Goal: Task Accomplishment & Management: Use online tool/utility

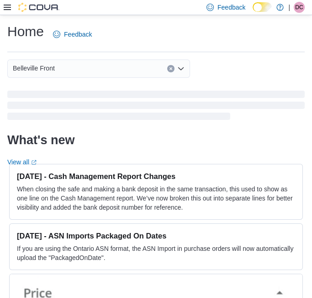
click at [9, 8] on icon at bounding box center [7, 7] width 7 height 7
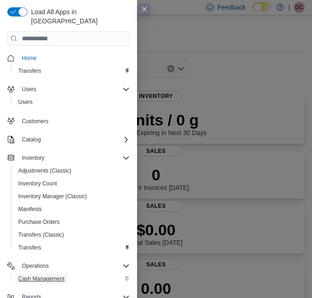
click at [48, 275] on span "Cash Management" at bounding box center [41, 278] width 46 height 7
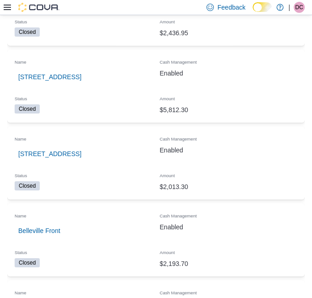
scroll to position [203, 0]
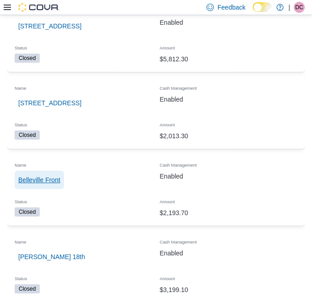
click at [42, 185] on span "Belleville Front" at bounding box center [39, 179] width 42 height 18
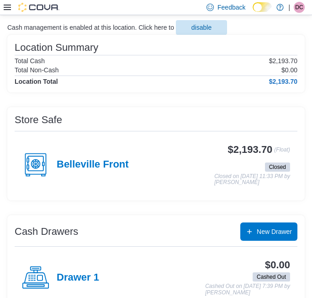
scroll to position [152, 0]
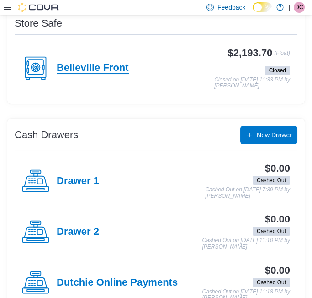
click at [90, 69] on h4 "Belleville Front" at bounding box center [93, 68] width 72 height 12
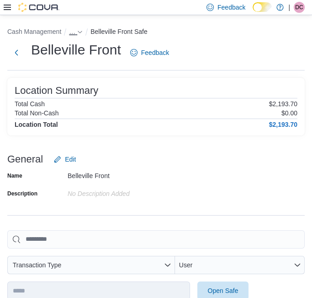
click at [77, 31] on icon "- Clicking this button will toggle a popover dialog." at bounding box center [79, 31] width 5 height 5
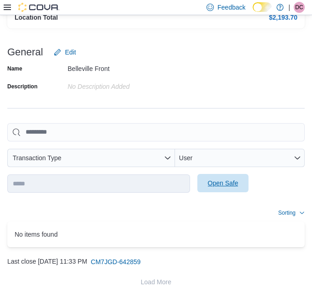
click at [206, 186] on span "Open Safe" at bounding box center [223, 183] width 40 height 18
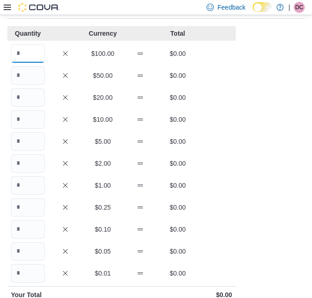
click at [26, 57] on input "Quantity" at bounding box center [28, 53] width 34 height 18
type input "**"
type input "***"
type input "**"
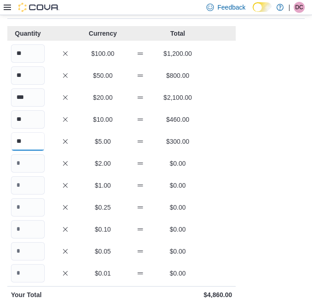
type input "**"
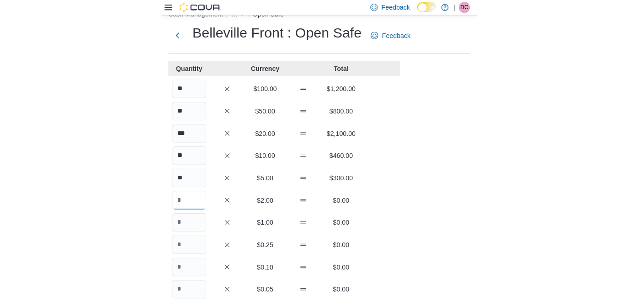
scroll to position [0, 0]
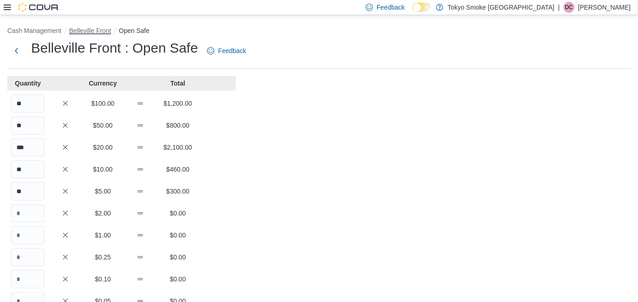
click at [96, 30] on button "Belleville Front" at bounding box center [90, 30] width 42 height 7
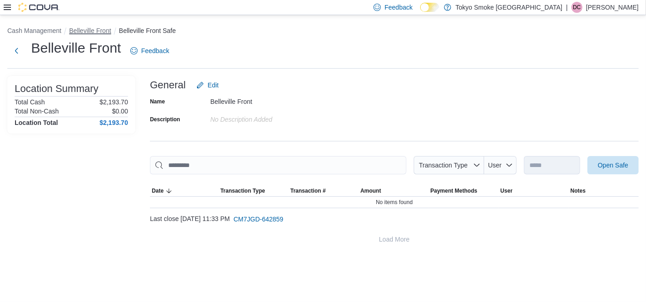
click at [100, 32] on button "Belleville Front" at bounding box center [90, 30] width 42 height 7
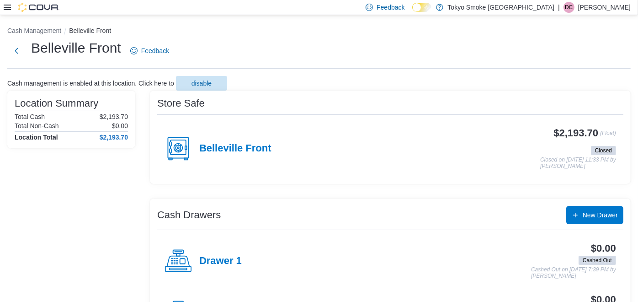
click at [212, 113] on div "Store Safe Belleville Front $2,193.70 (Float) Closed Closed on [DATE] 11:33 PM …" at bounding box center [390, 136] width 481 height 93
click at [221, 139] on div "Belleville Front" at bounding box center [218, 148] width 107 height 27
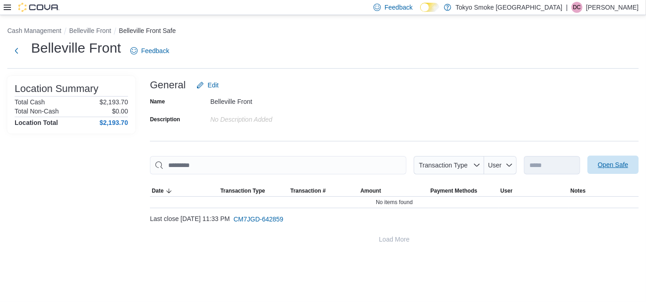
click at [312, 169] on span "Open Safe" at bounding box center [613, 164] width 31 height 9
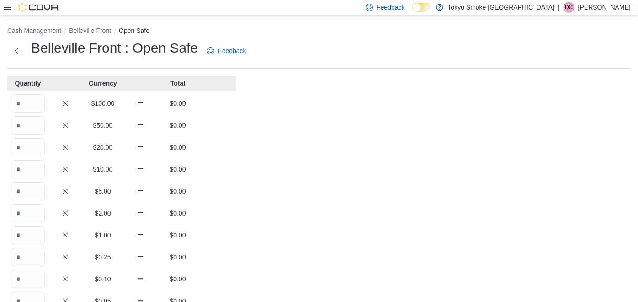
click at [312, 181] on div "Cash Management Belleville Front Open Safe Belleville Front : Open Safe Feedbac…" at bounding box center [319, 253] width 638 height 477
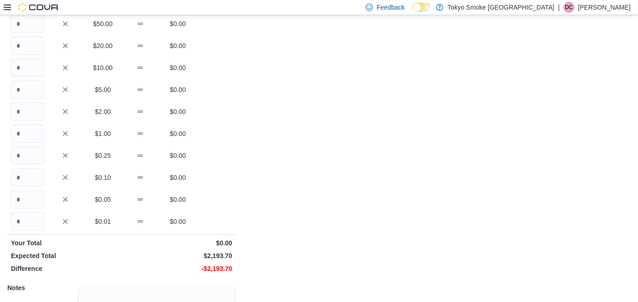
scroll to position [51, 0]
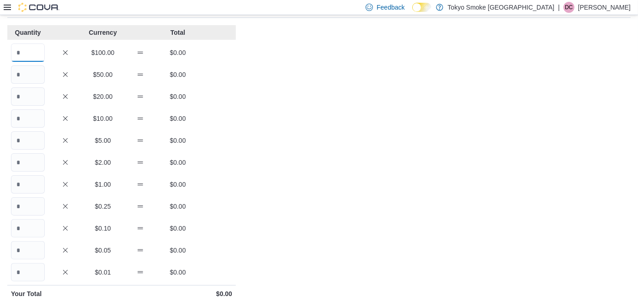
click at [21, 52] on input "Quantity" at bounding box center [28, 52] width 34 height 18
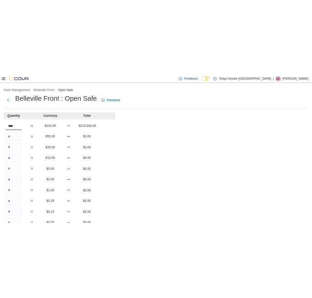
scroll to position [0, 0]
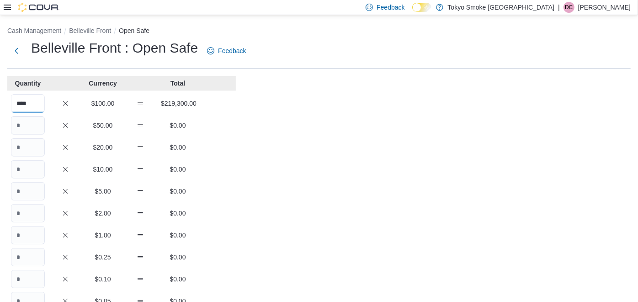
click at [37, 99] on input "****" at bounding box center [28, 103] width 34 height 18
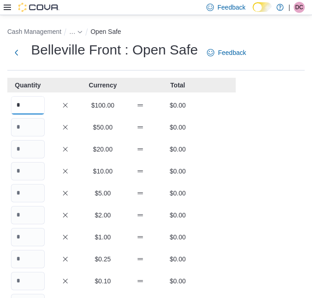
click at [37, 104] on input "*" at bounding box center [28, 105] width 34 height 18
type input "*"
type input "**"
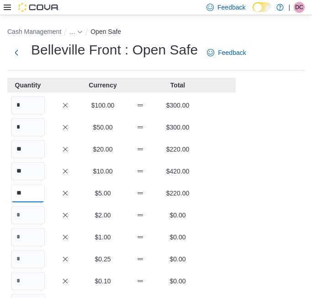
type input "**"
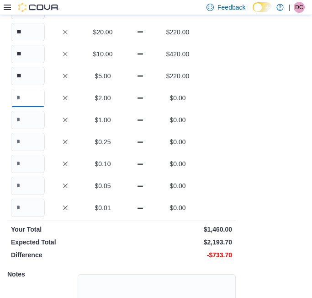
scroll to position [101, 0]
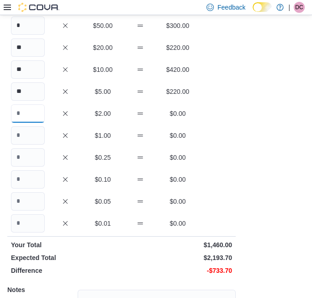
click at [27, 107] on input "Quantity" at bounding box center [28, 113] width 34 height 18
type input "***"
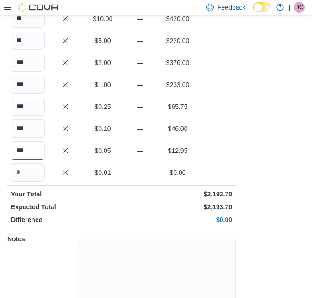
scroll to position [196, 0]
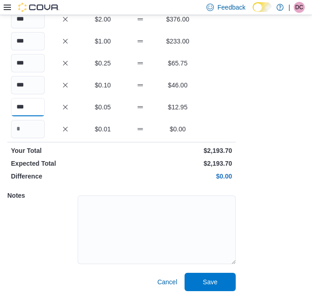
type input "***"
click at [174, 235] on textarea at bounding box center [157, 229] width 158 height 69
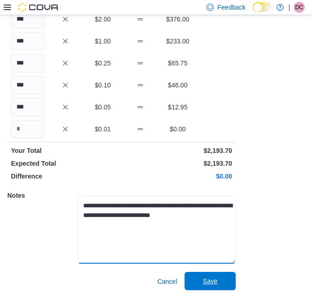
type textarea "**********"
click at [226, 280] on span "Save" at bounding box center [210, 280] width 40 height 18
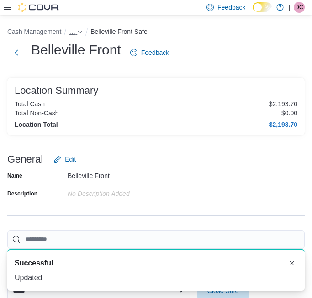
click at [76, 28] on button "…" at bounding box center [76, 31] width 14 height 7
click at [90, 51] on button "Belleville Front" at bounding box center [76, 51] width 42 height 7
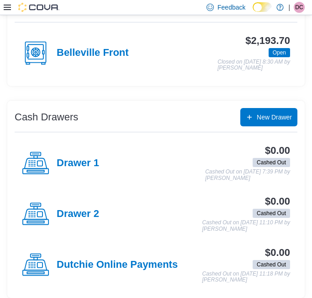
scroll to position [171, 0]
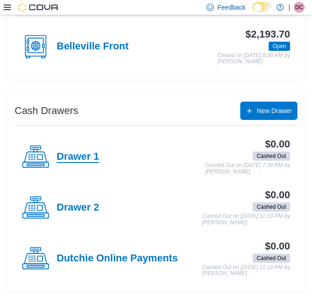
click at [81, 155] on h4 "Drawer 1" at bounding box center [78, 157] width 43 height 12
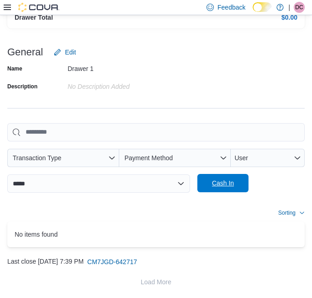
click at [225, 186] on span "Cash In" at bounding box center [223, 182] width 22 height 9
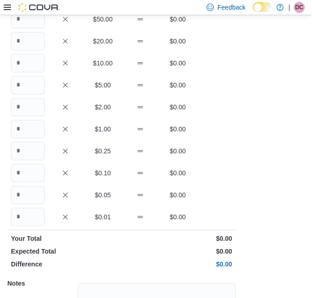
scroll to position [15, 0]
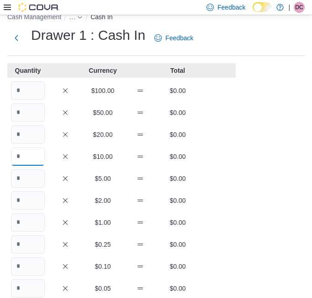
click at [27, 156] on input "Quantity" at bounding box center [28, 156] width 34 height 18
type input "*"
type input "**"
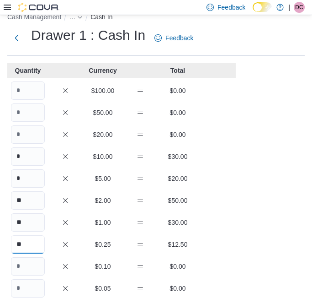
type input "**"
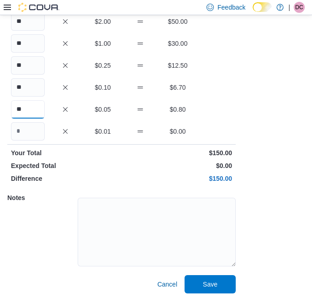
scroll to position [196, 0]
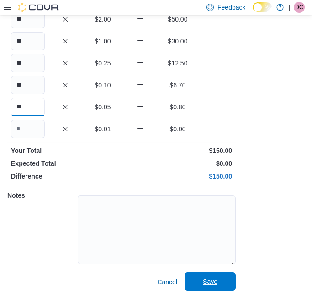
type input "**"
click at [217, 276] on span "Save" at bounding box center [210, 281] width 40 height 18
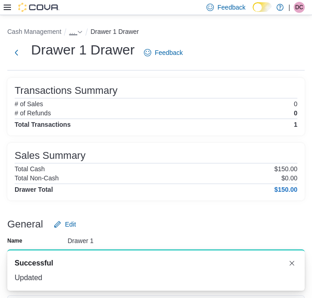
click at [80, 32] on icon "- Clicking this button will toggle a popover dialog." at bounding box center [79, 31] width 5 height 5
click at [80, 47] on div "You are in a dialog. Press Escape, or tap/click outside the dialog to close. [G…" at bounding box center [76, 52] width 57 height 22
click at [78, 49] on button "Belleville Front" at bounding box center [76, 51] width 42 height 7
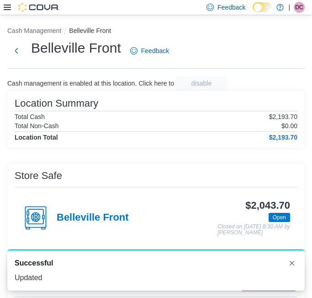
scroll to position [152, 0]
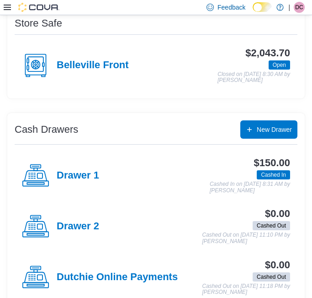
click at [82, 235] on div "Drawer 2" at bounding box center [60, 226] width 77 height 27
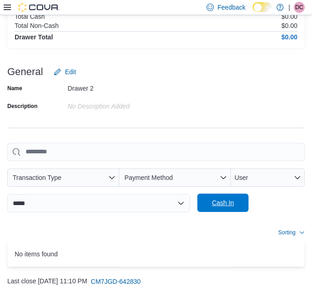
click at [205, 196] on span "Cash In" at bounding box center [223, 202] width 40 height 18
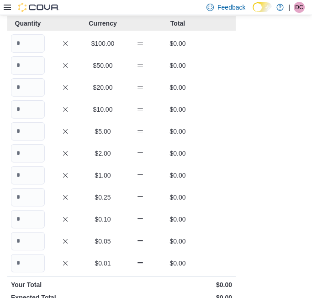
scroll to position [46, 0]
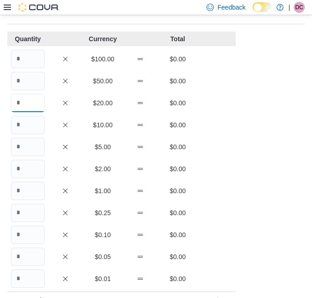
click at [30, 106] on input "Quantity" at bounding box center [28, 103] width 34 height 18
type input "*"
type input "**"
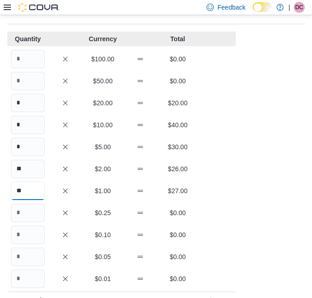
type input "**"
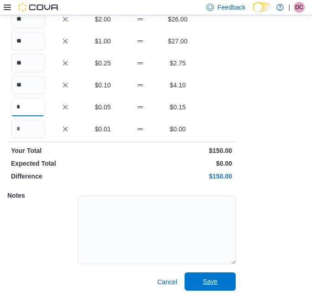
type input "*"
click at [219, 279] on span "Save" at bounding box center [210, 281] width 40 height 18
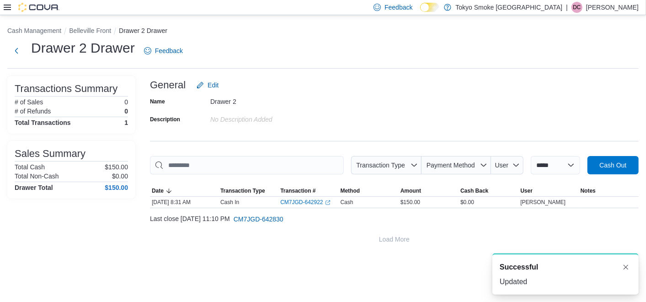
click at [1, 1] on div "Feedback Dark Mode Tokyo Smoke [GEOGRAPHIC_DATA] | DC [PERSON_NAME]" at bounding box center [323, 7] width 646 height 15
click at [4, 6] on icon at bounding box center [7, 7] width 7 height 7
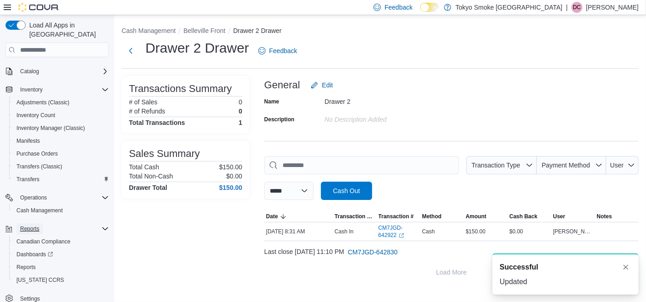
click at [40, 223] on button "Reports" at bounding box center [29, 228] width 27 height 11
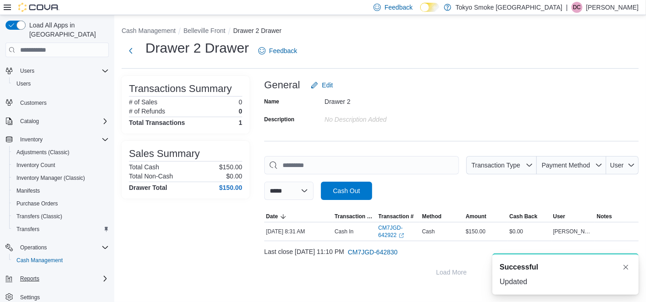
scroll to position [28, 0]
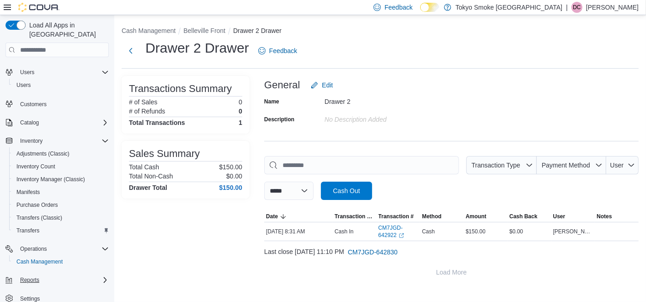
click at [46, 274] on div "Reports" at bounding box center [62, 279] width 92 height 11
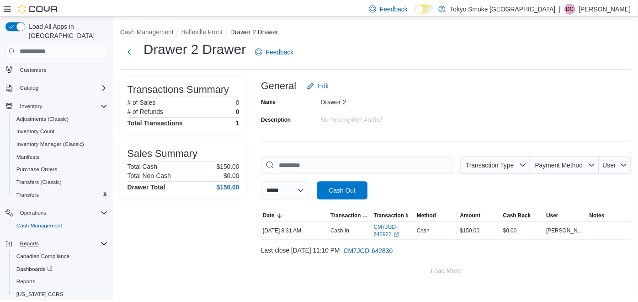
scroll to position [79, 0]
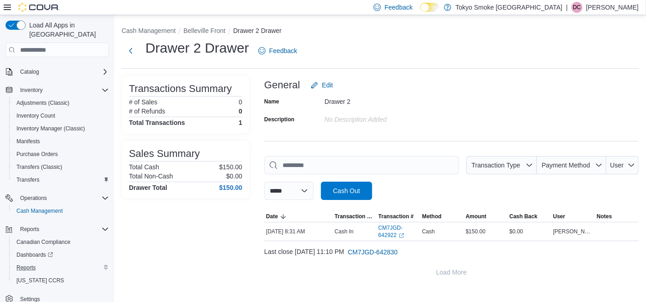
click at [40, 262] on div "Reports" at bounding box center [61, 267] width 96 height 11
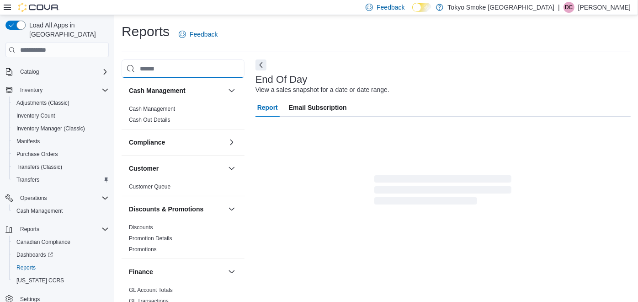
click at [159, 68] on input "search" at bounding box center [183, 68] width 123 height 18
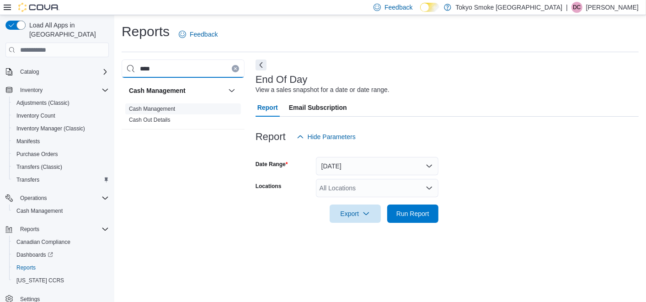
type input "****"
click at [176, 105] on span "Cash Management" at bounding box center [183, 108] width 116 height 11
click at [174, 106] on link "Cash Management" at bounding box center [152, 109] width 46 height 6
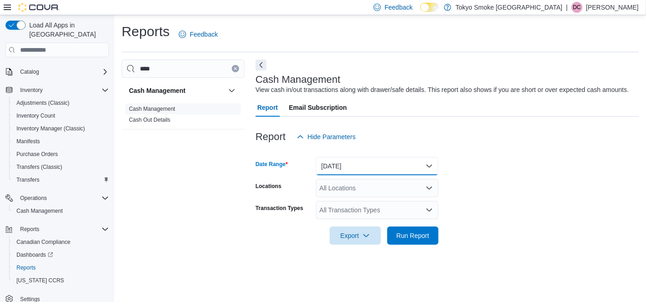
click at [312, 157] on button "[DATE]" at bounding box center [377, 166] width 122 height 18
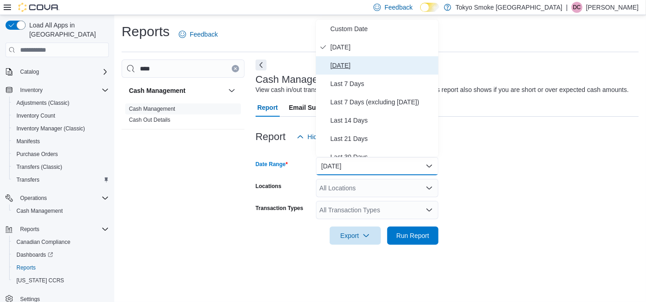
click at [312, 60] on span "[DATE]" at bounding box center [382, 65] width 104 height 11
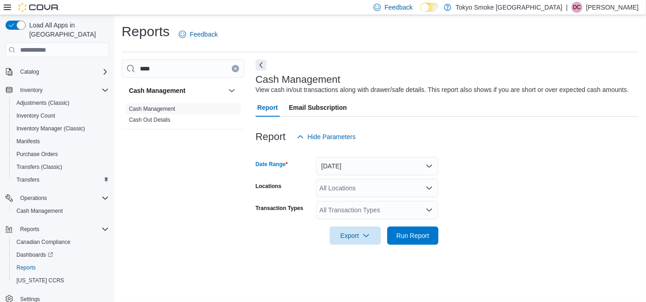
click at [312, 181] on div "All Locations" at bounding box center [377, 188] width 122 height 18
type input "***"
click at [312, 205] on span "Belleville Front" at bounding box center [361, 203] width 42 height 9
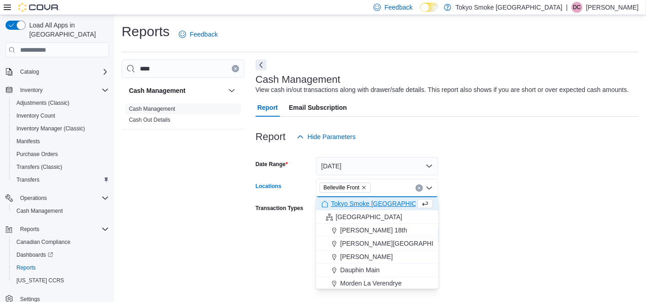
click at [312, 245] on div at bounding box center [446, 250] width 383 height 11
click at [312, 248] on div at bounding box center [446, 250] width 383 height 11
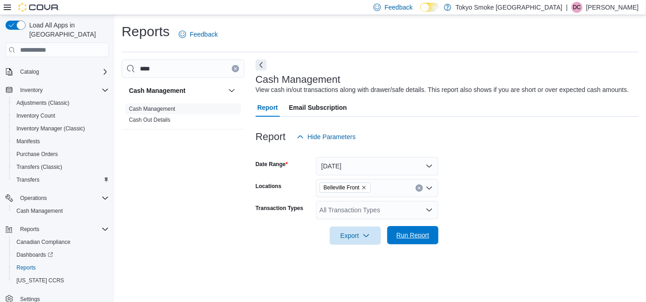
click at [312, 242] on span "Run Report" at bounding box center [413, 235] width 40 height 18
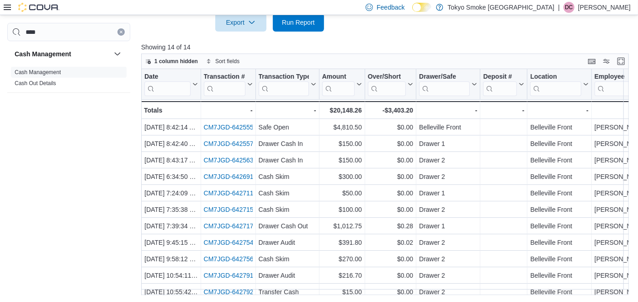
scroll to position [112, 0]
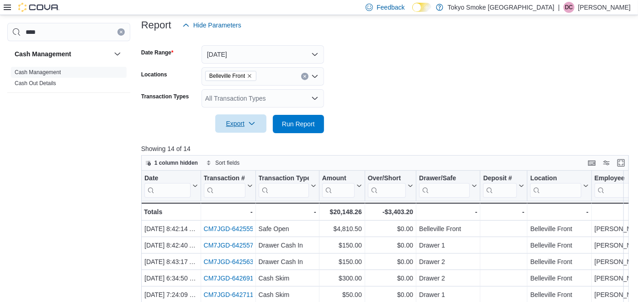
click at [260, 133] on span "Export" at bounding box center [241, 123] width 40 height 18
click at [287, 97] on div "All Transaction Types" at bounding box center [263, 98] width 122 height 18
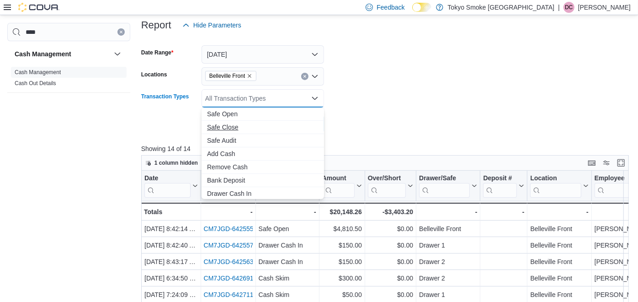
click at [234, 124] on span "Safe Close" at bounding box center [263, 126] width 112 height 9
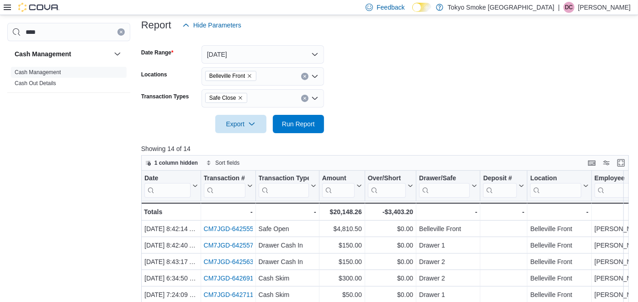
click at [312, 123] on form "Date Range [DATE] Locations [GEOGRAPHIC_DATA] Front Transaction Types Safe Clos…" at bounding box center [385, 83] width 489 height 99
click at [312, 127] on span "Run Report" at bounding box center [298, 123] width 40 height 18
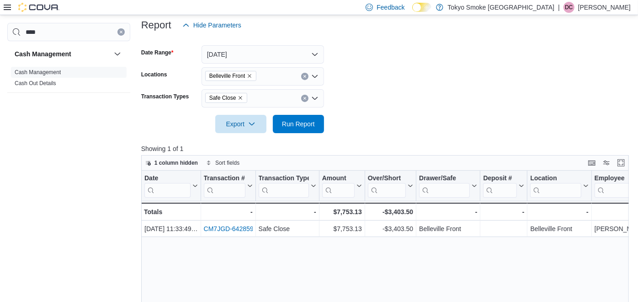
click at [312, 128] on form "Date Range [DATE] Locations [GEOGRAPHIC_DATA] Front Transaction Types Safe Clos…" at bounding box center [385, 83] width 489 height 99
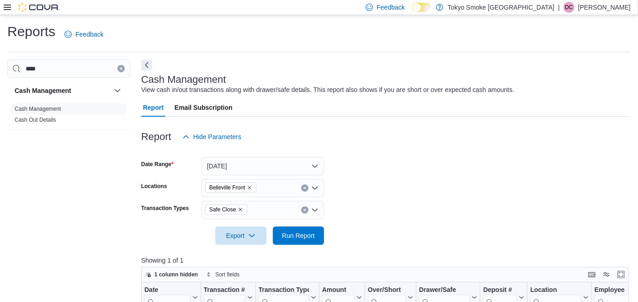
scroll to position [101, 0]
